Goal: Task Accomplishment & Management: Manage account settings

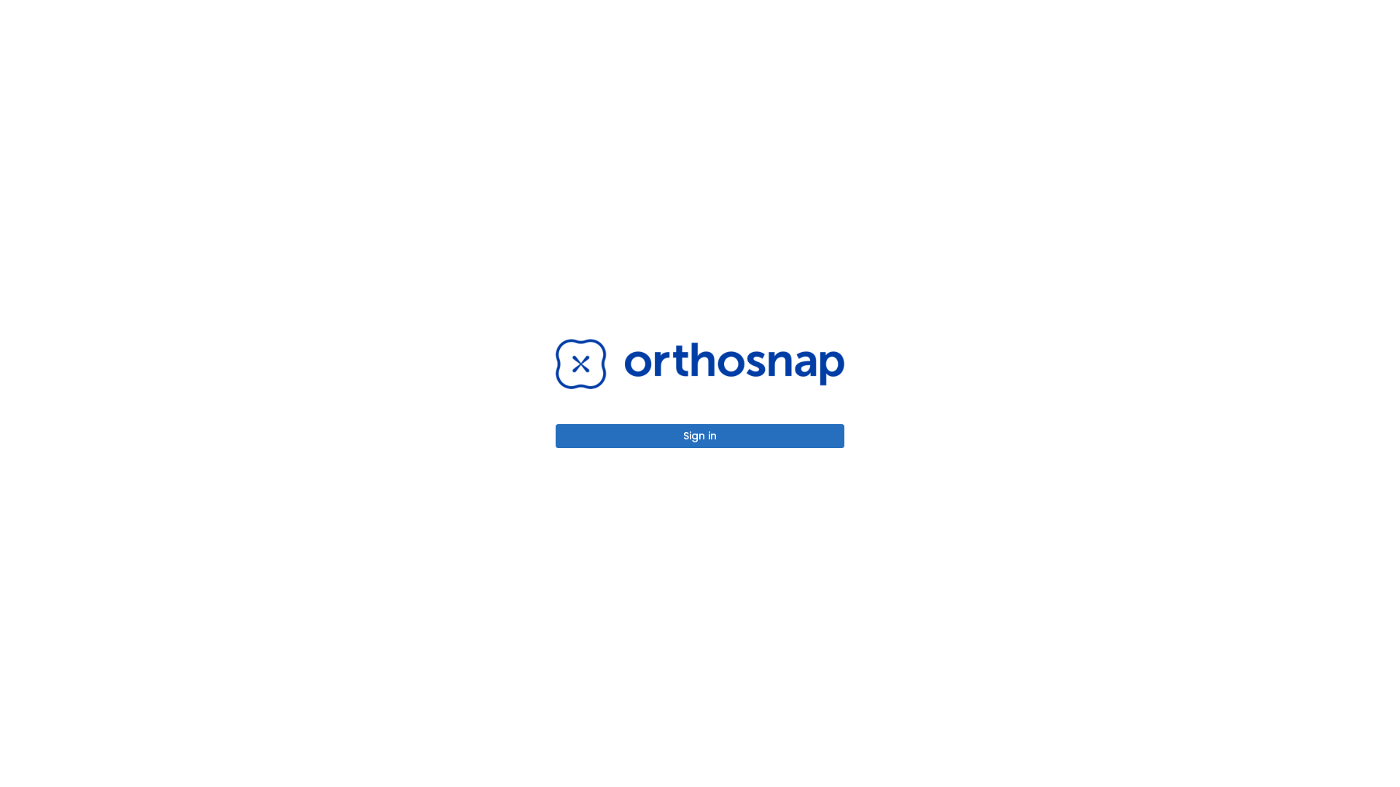
click at [700, 436] on button "Sign in" at bounding box center [700, 436] width 289 height 24
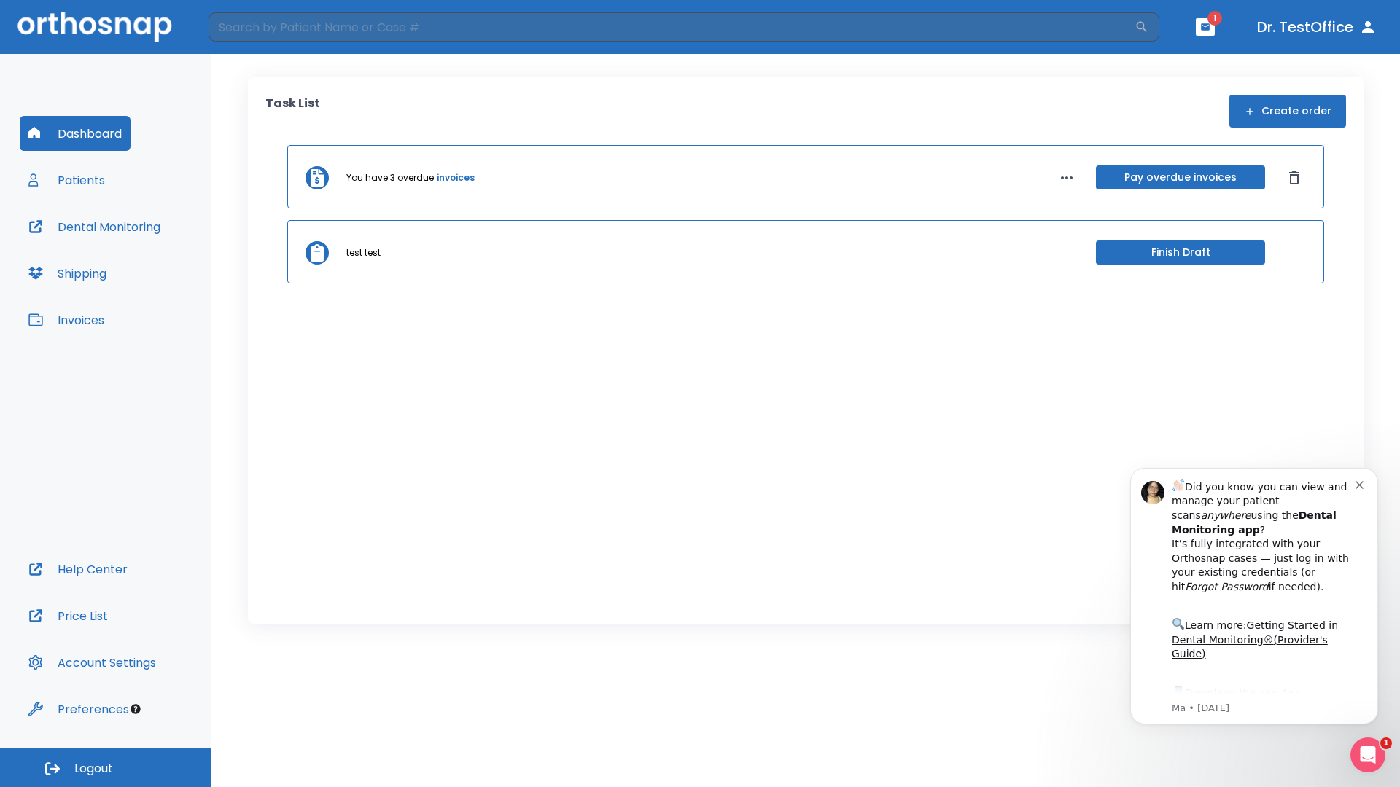
click at [106, 768] on span "Logout" at bounding box center [93, 769] width 39 height 16
